Goal: Check status: Check status

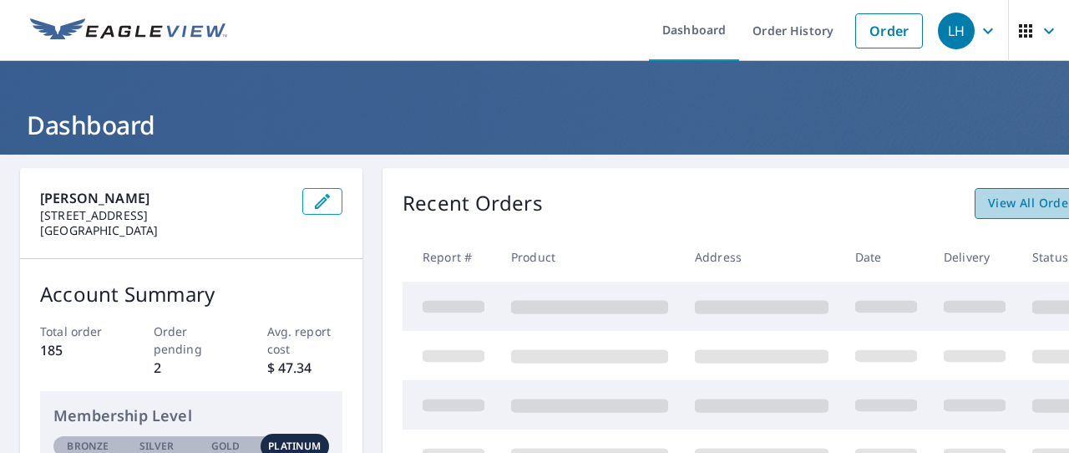
click at [992, 195] on span "View All Orders" at bounding box center [1034, 203] width 92 height 21
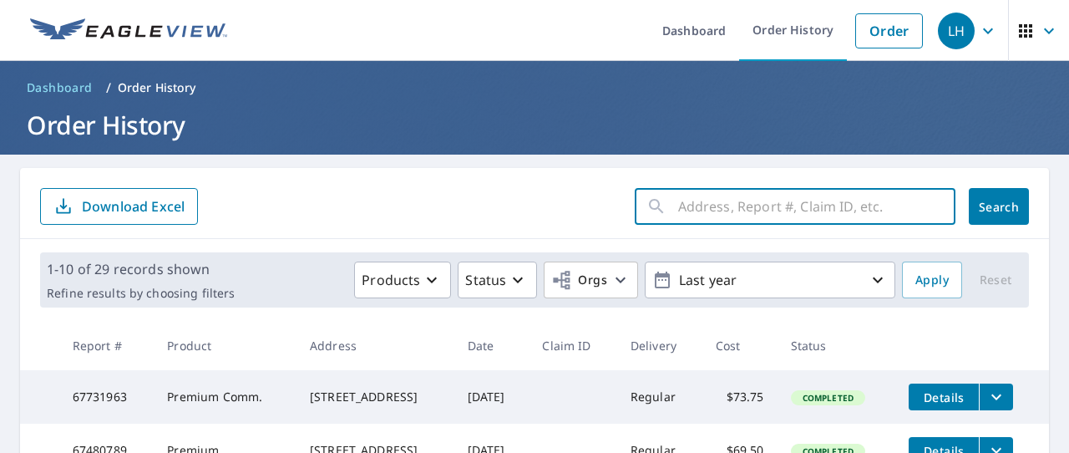
click at [707, 206] on input "text" at bounding box center [816, 206] width 277 height 47
type input "5811 102nd"
click at [999, 206] on button "Search" at bounding box center [999, 206] width 60 height 37
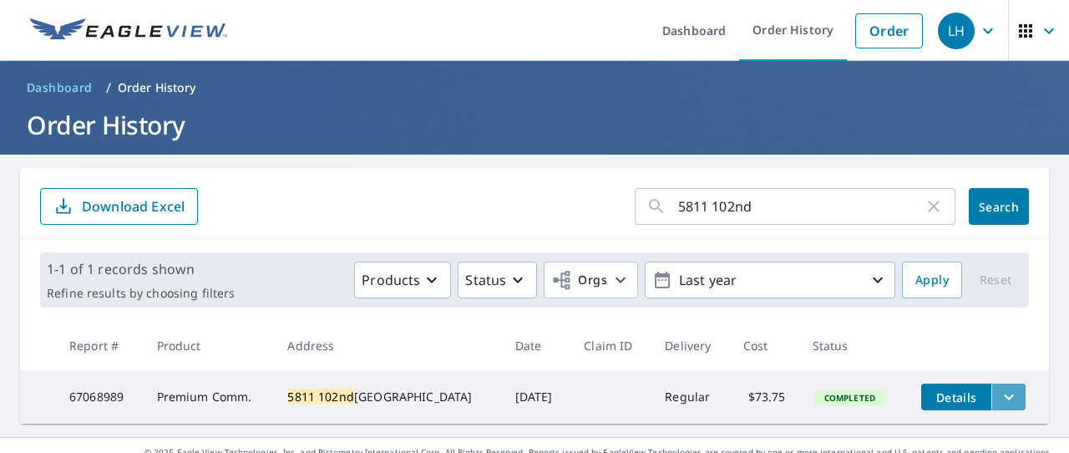
click at [1007, 395] on icon "filesDropdownBtn-67068989" at bounding box center [1009, 397] width 10 height 6
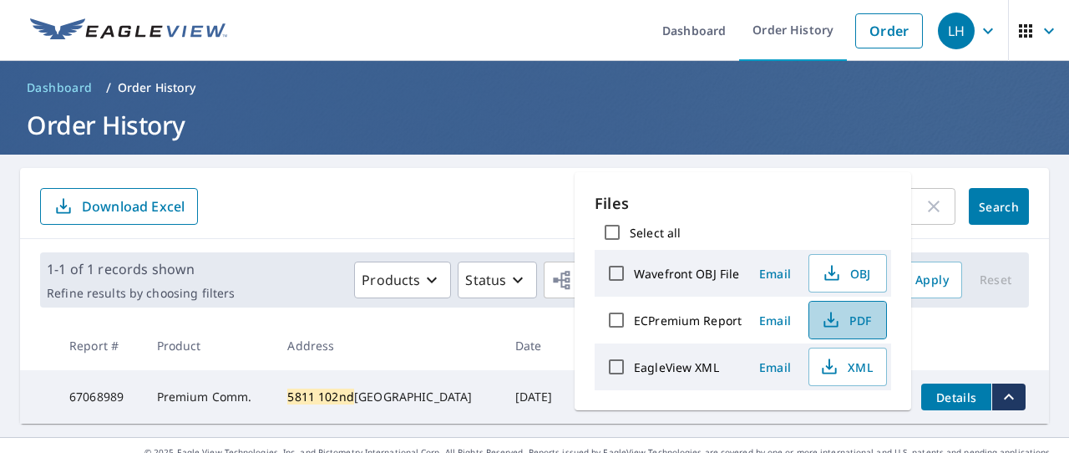
click at [849, 317] on span "PDF" at bounding box center [845, 320] width 53 height 20
click at [529, 104] on header "Dashboard / Order History Order History" at bounding box center [534, 108] width 1069 height 94
